Goal: Task Accomplishment & Management: Use online tool/utility

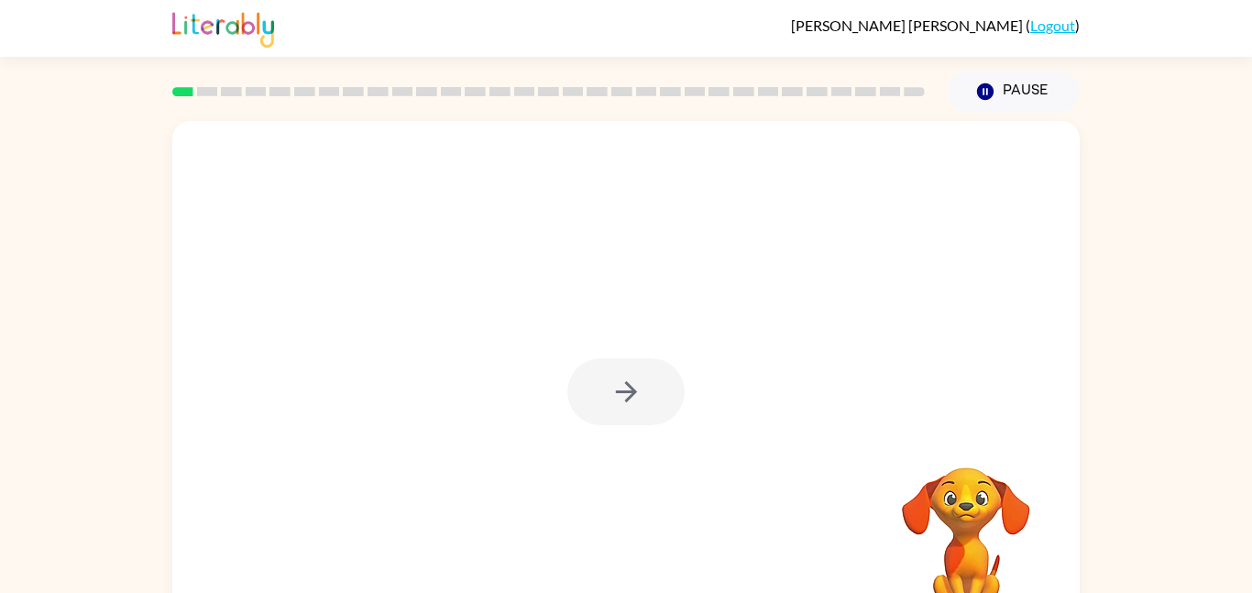
click at [621, 384] on div at bounding box center [625, 391] width 117 height 67
drag, startPoint x: 621, startPoint y: 384, endPoint x: 664, endPoint y: 376, distance: 43.8
click at [664, 376] on div at bounding box center [625, 391] width 117 height 67
click at [651, 387] on button "button" at bounding box center [625, 391] width 117 height 67
click at [630, 369] on button "button" at bounding box center [625, 391] width 117 height 67
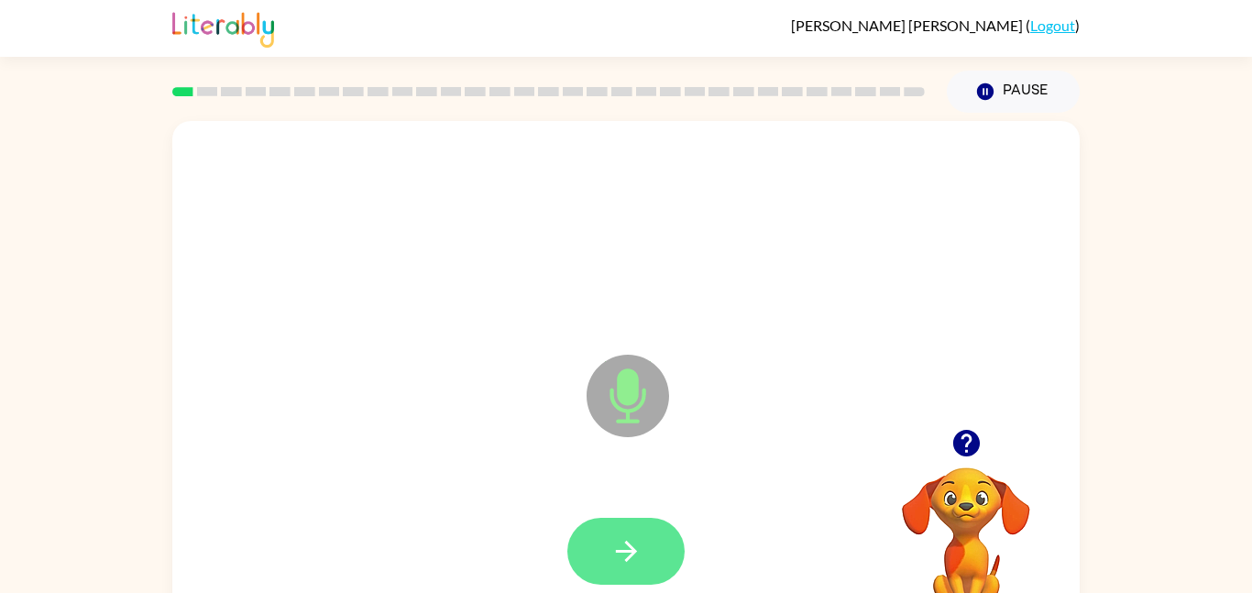
click at [633, 536] on icon "button" at bounding box center [626, 551] width 32 height 32
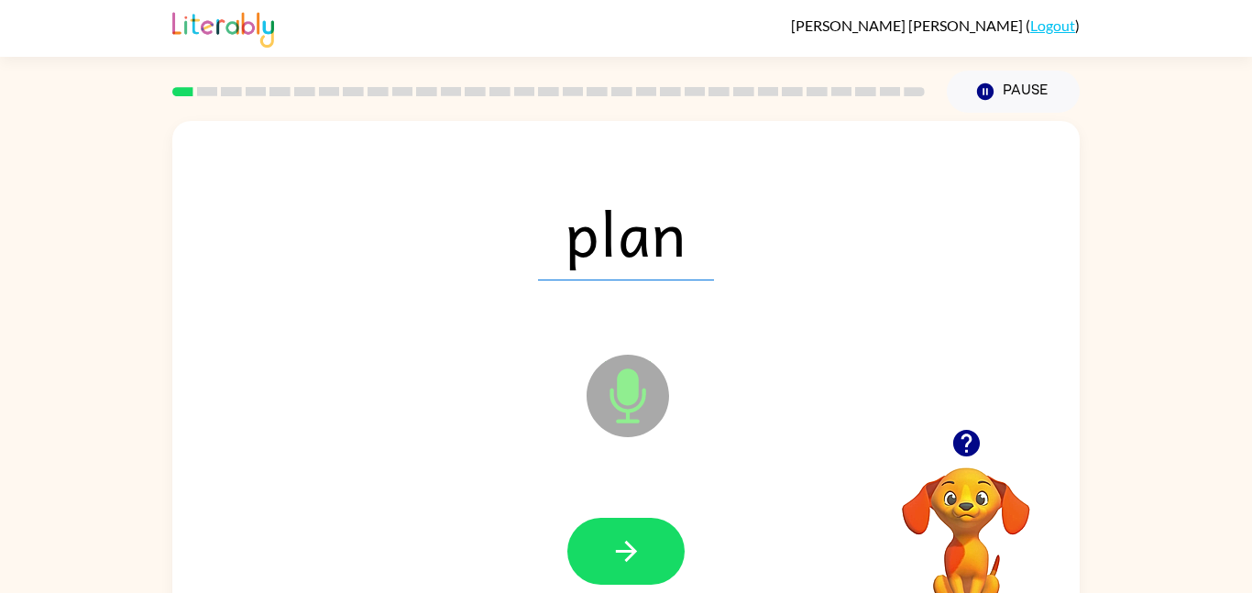
drag, startPoint x: 658, startPoint y: 552, endPoint x: 807, endPoint y: 536, distance: 150.2
click at [807, 536] on div at bounding box center [626, 551] width 870 height 150
click at [629, 398] on icon "Microphone The Microphone is here when it is your turn to talk" at bounding box center [719, 418] width 275 height 137
click at [618, 541] on icon "button" at bounding box center [626, 551] width 32 height 32
